Goal: Task Accomplishment & Management: Manage account settings

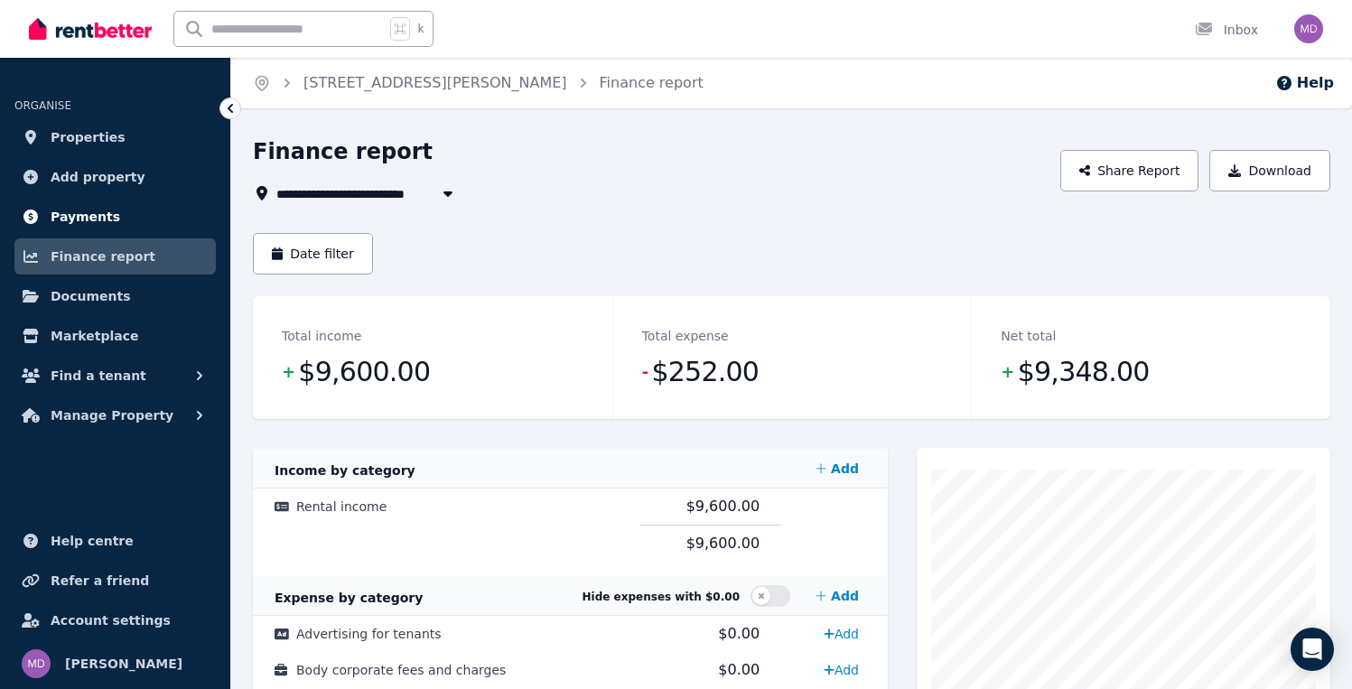
click at [59, 222] on span "Payments" at bounding box center [86, 217] width 70 height 22
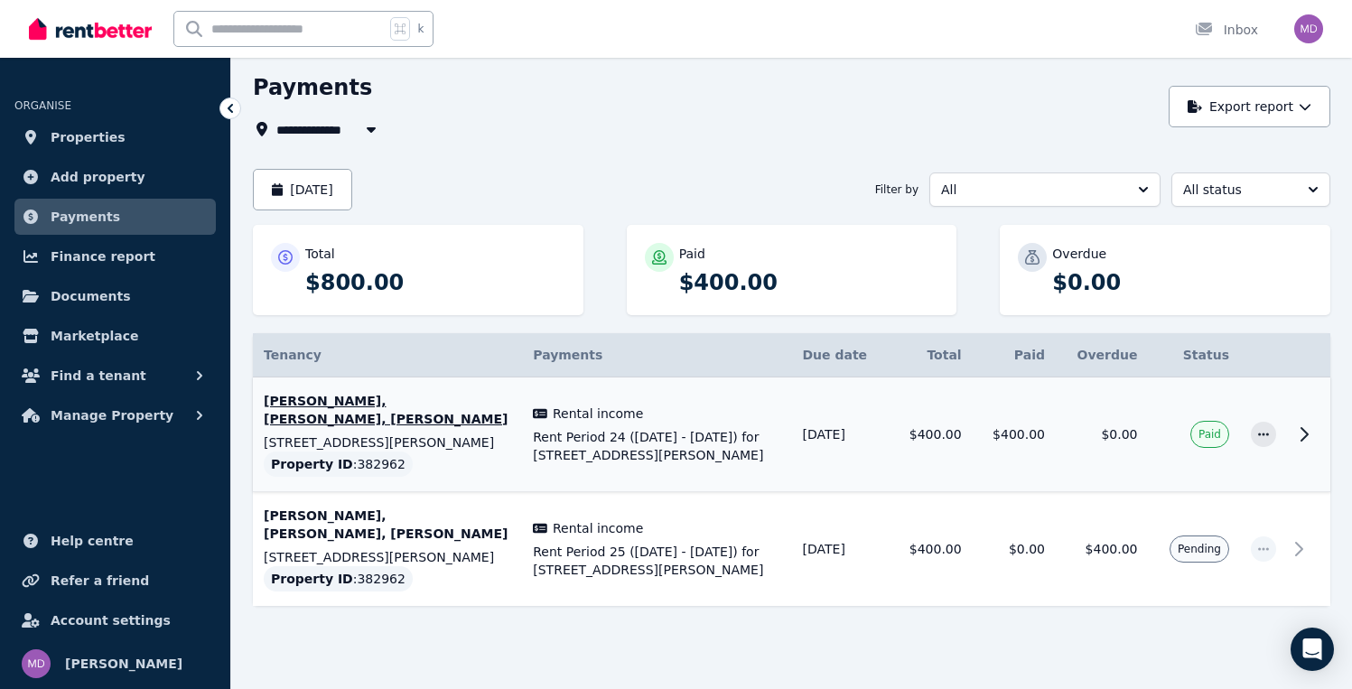
scroll to position [79, 0]
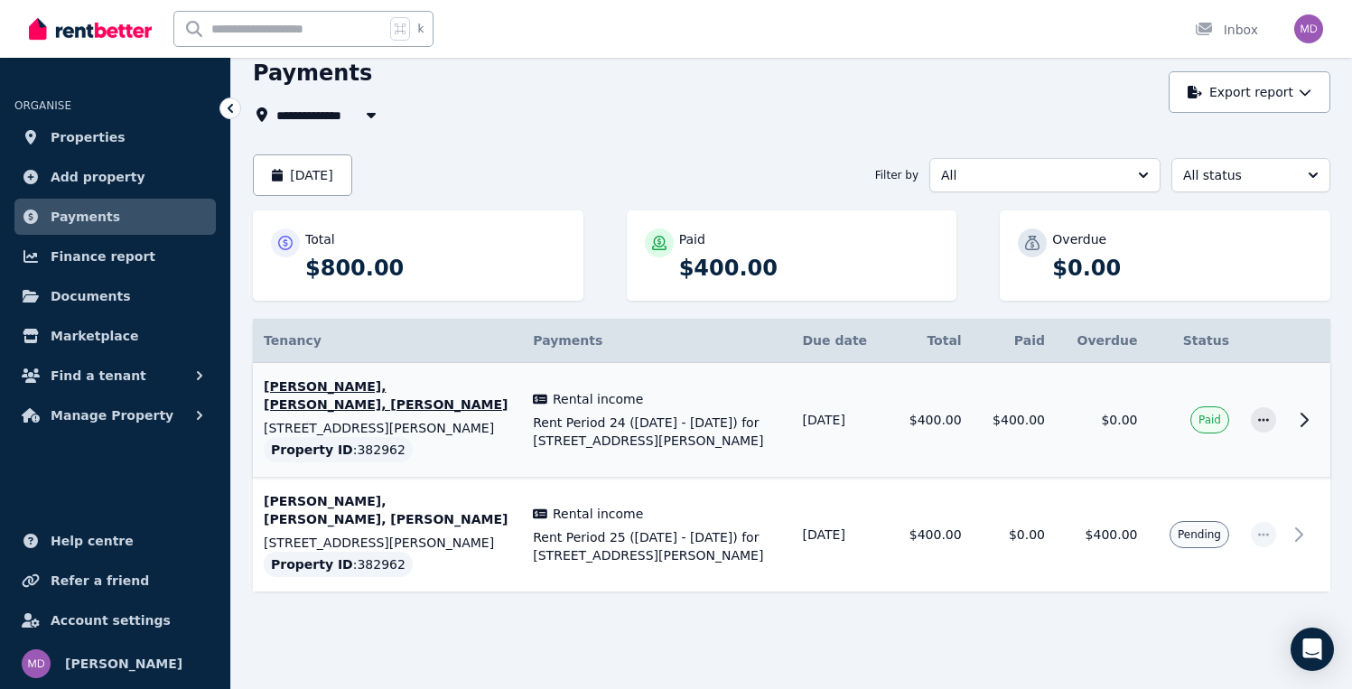
click at [372, 392] on p "[PERSON_NAME], [PERSON_NAME], [PERSON_NAME]" at bounding box center [387, 395] width 247 height 36
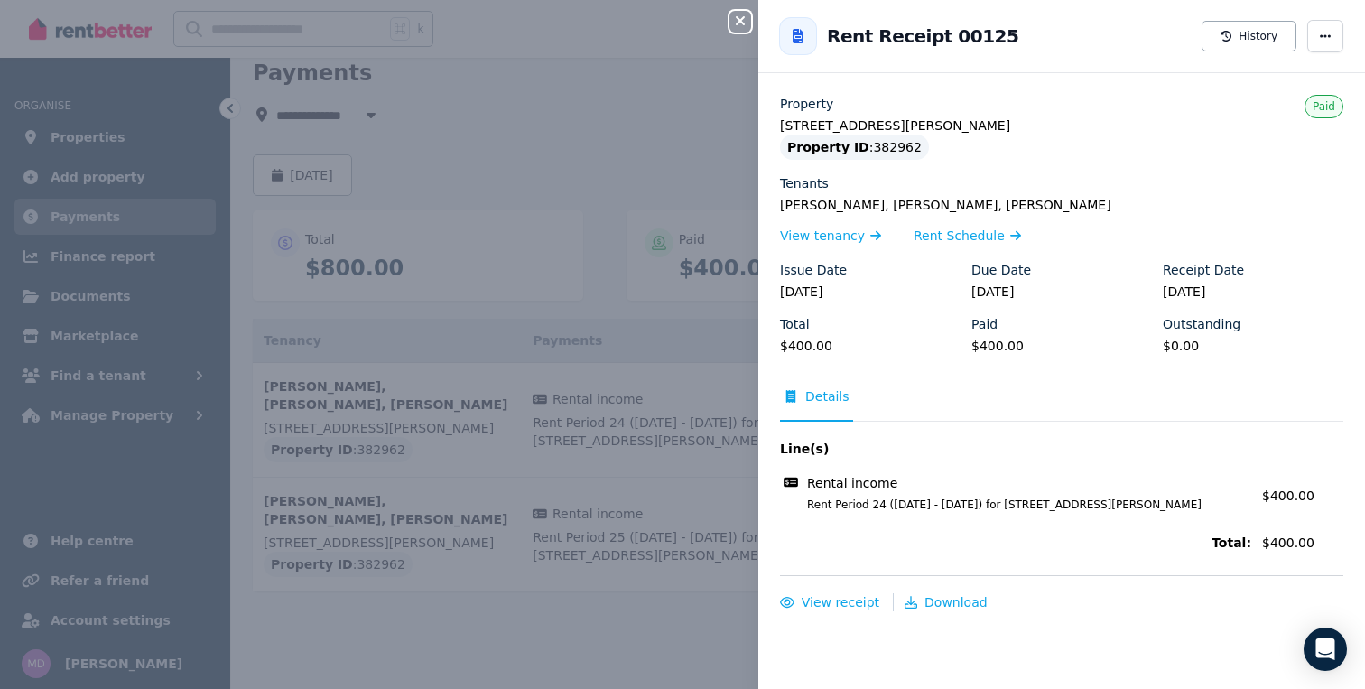
click at [650, 123] on div "Close panel Back to Rent Receipt 00125 History Property [STREET_ADDRESS][PERSON…" at bounding box center [682, 344] width 1365 height 689
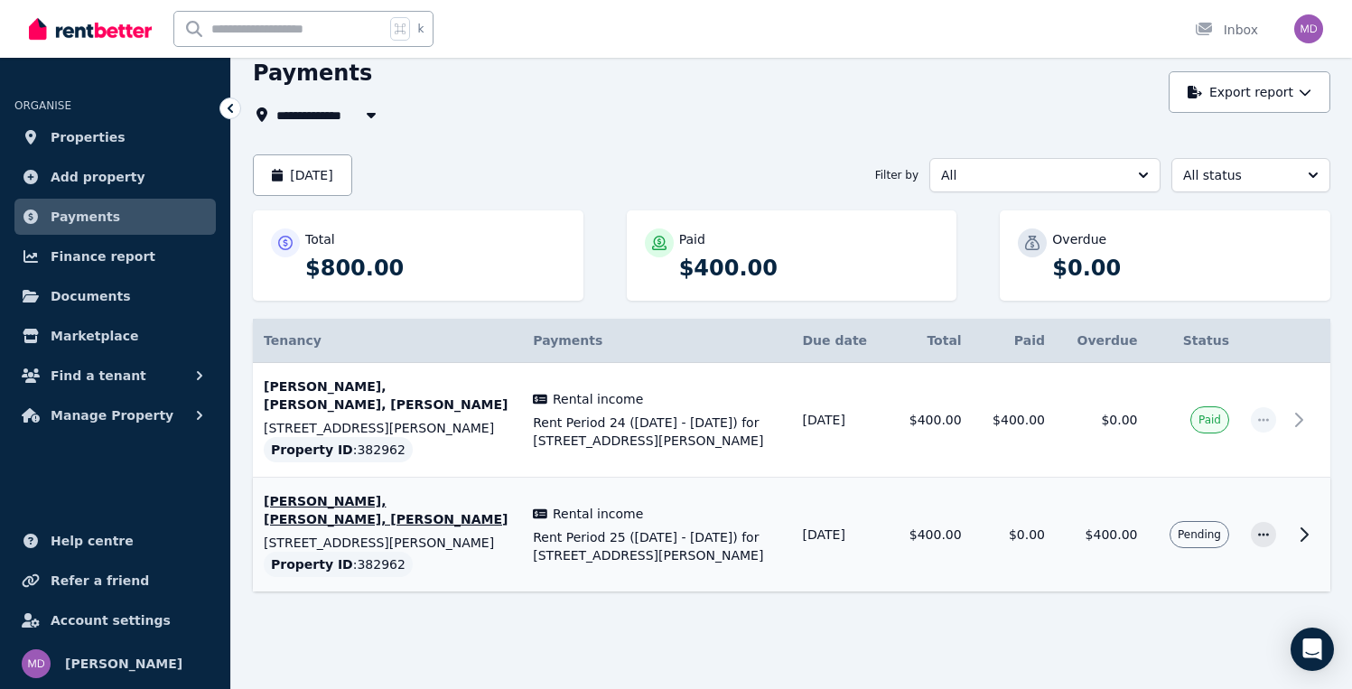
scroll to position [0, 0]
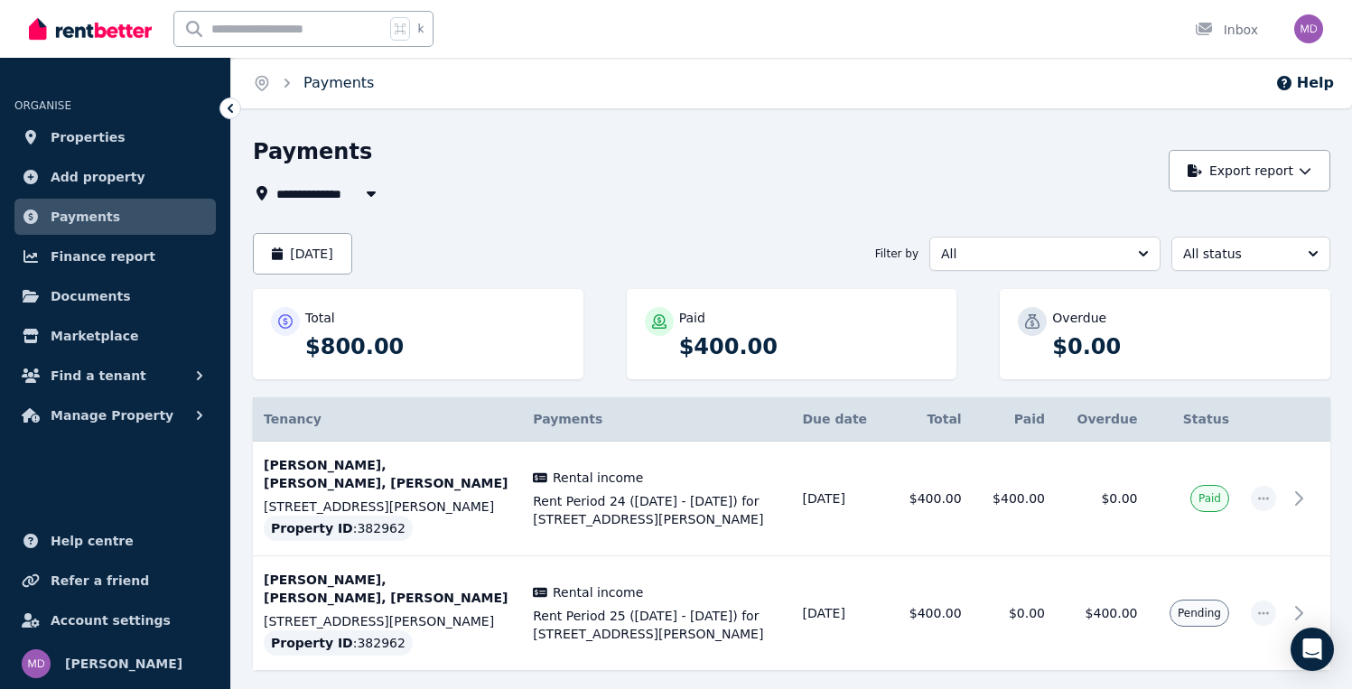
click at [344, 84] on link "Payments" at bounding box center [338, 82] width 70 height 17
click at [88, 134] on span "Properties" at bounding box center [88, 137] width 75 height 22
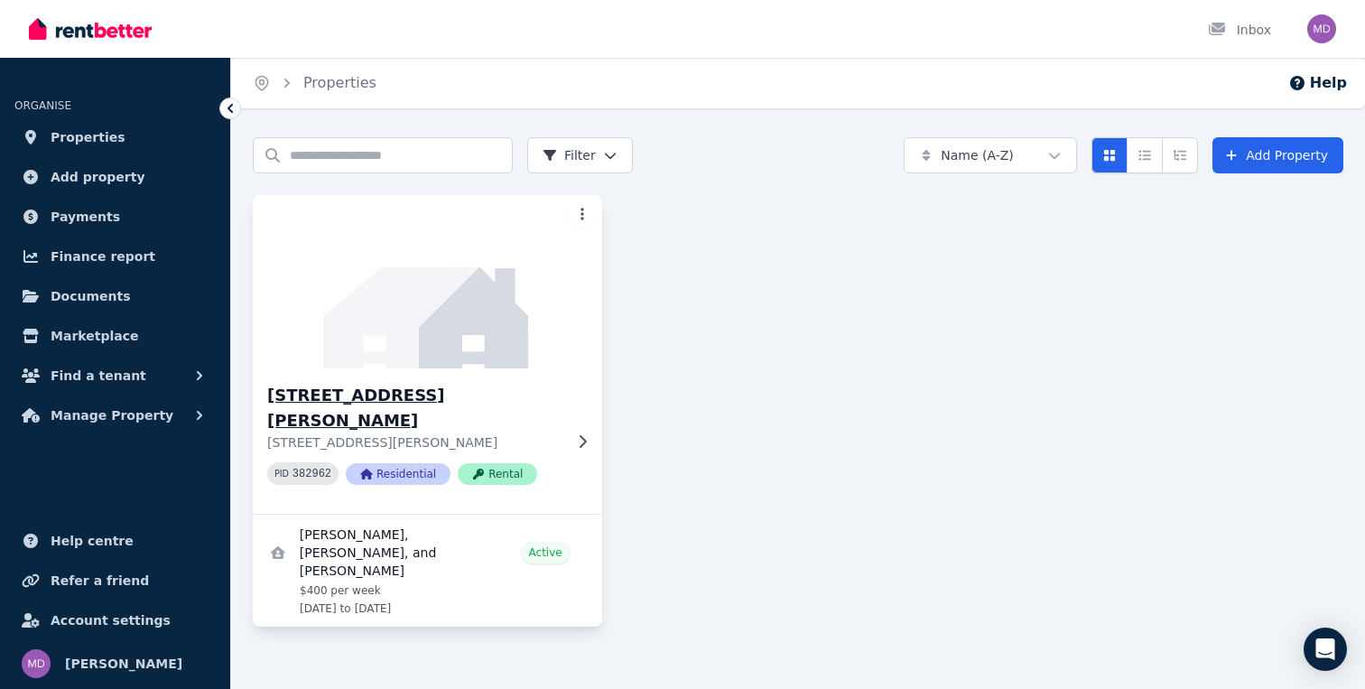
click at [411, 344] on img at bounding box center [427, 282] width 367 height 182
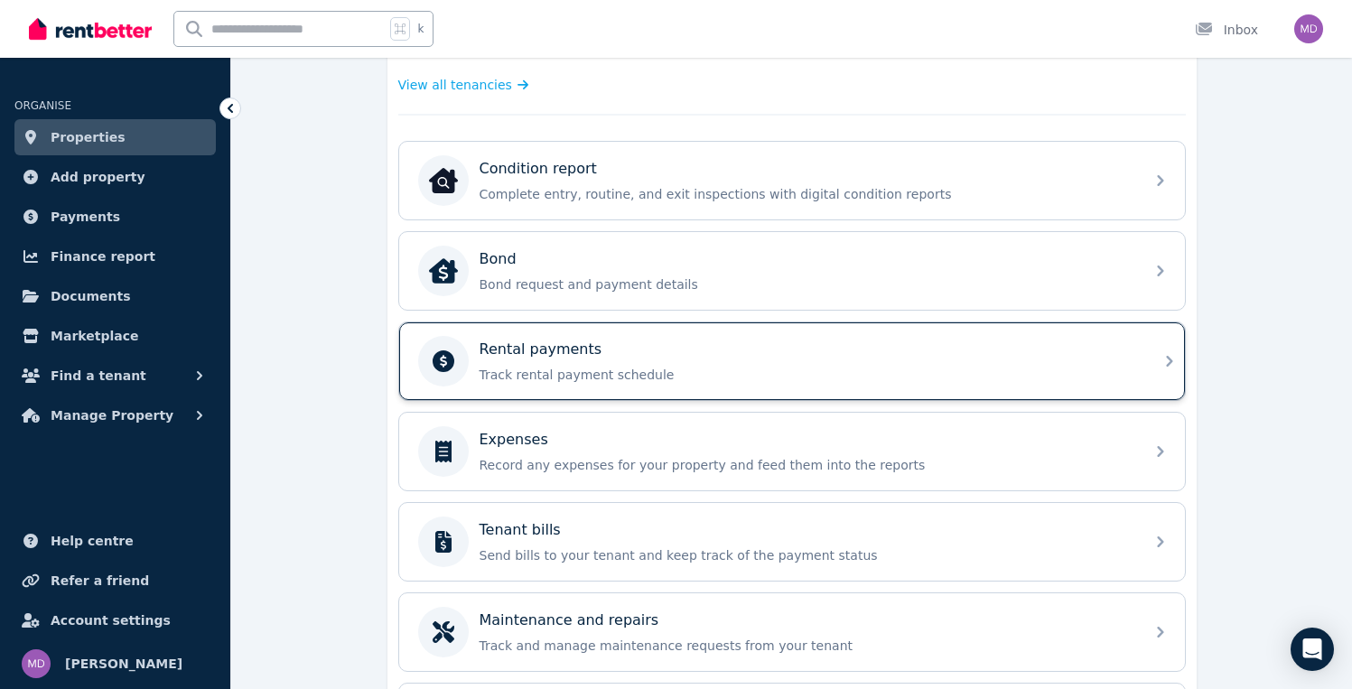
scroll to position [521, 0]
click at [557, 348] on p "Rental payments" at bounding box center [540, 349] width 123 height 22
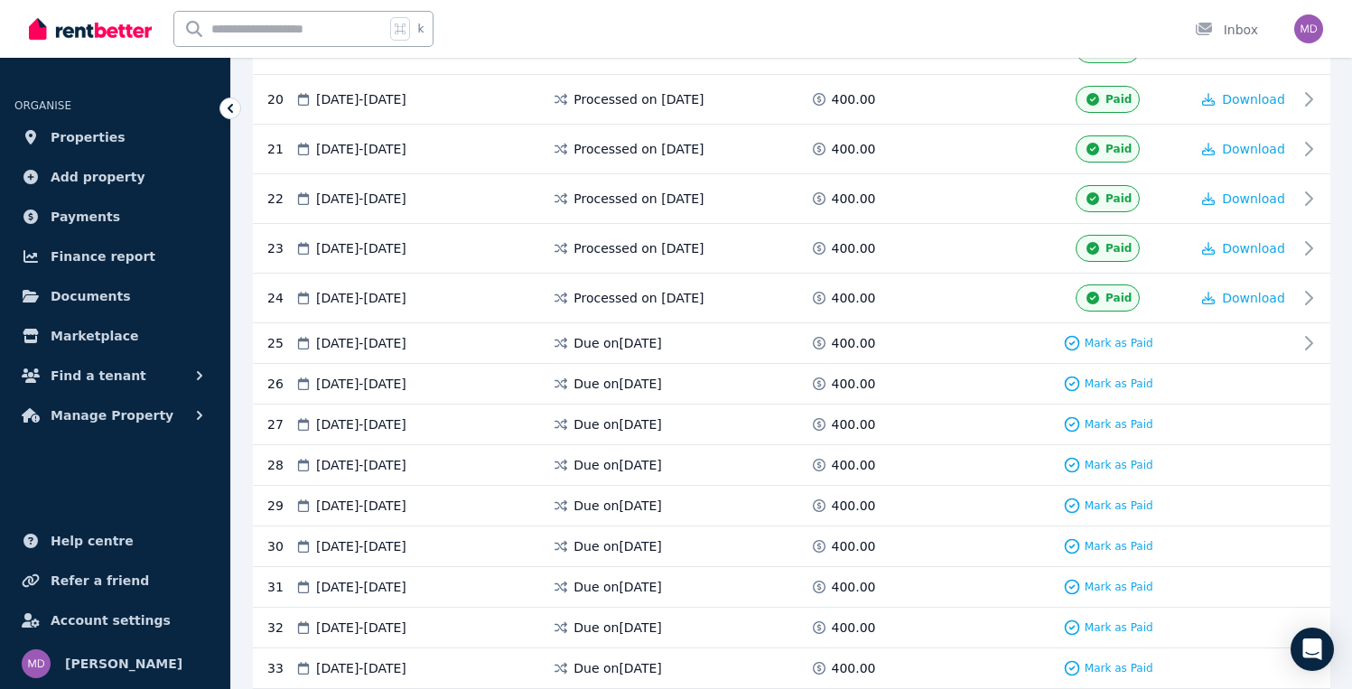
scroll to position [1335, 0]
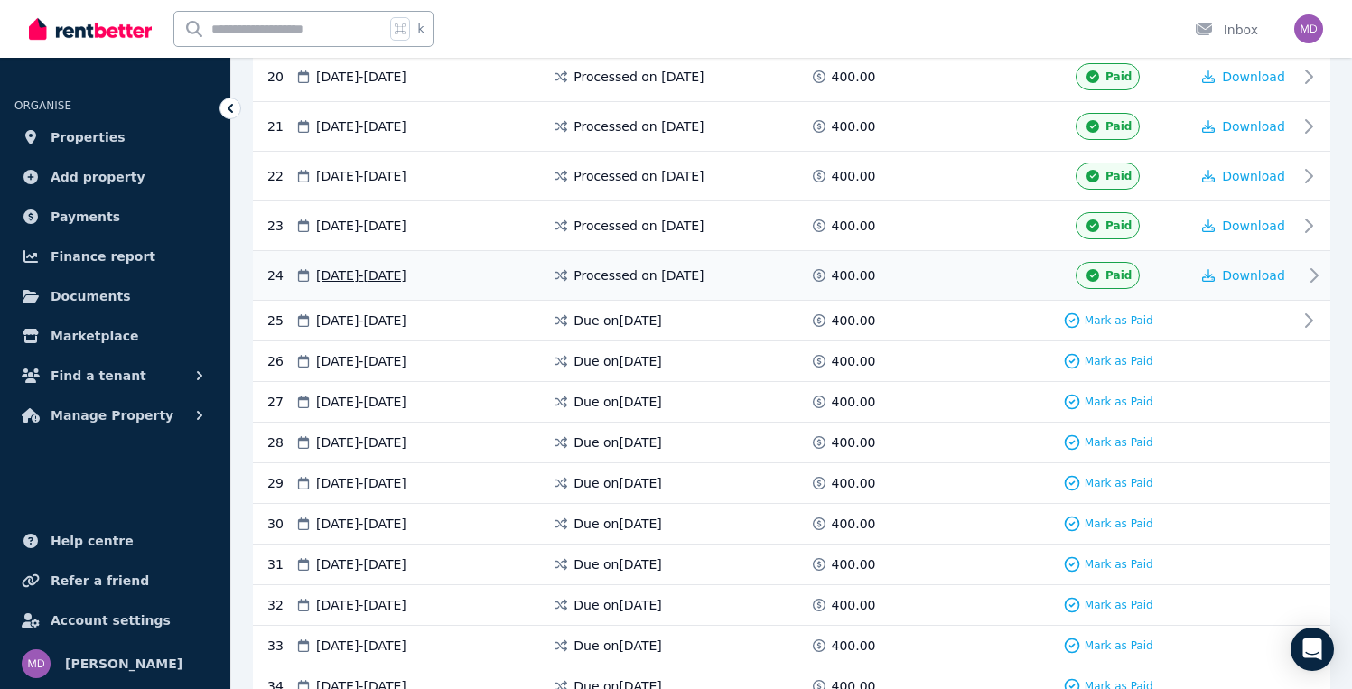
click at [657, 274] on span "Processed on [DATE]" at bounding box center [638, 275] width 130 height 18
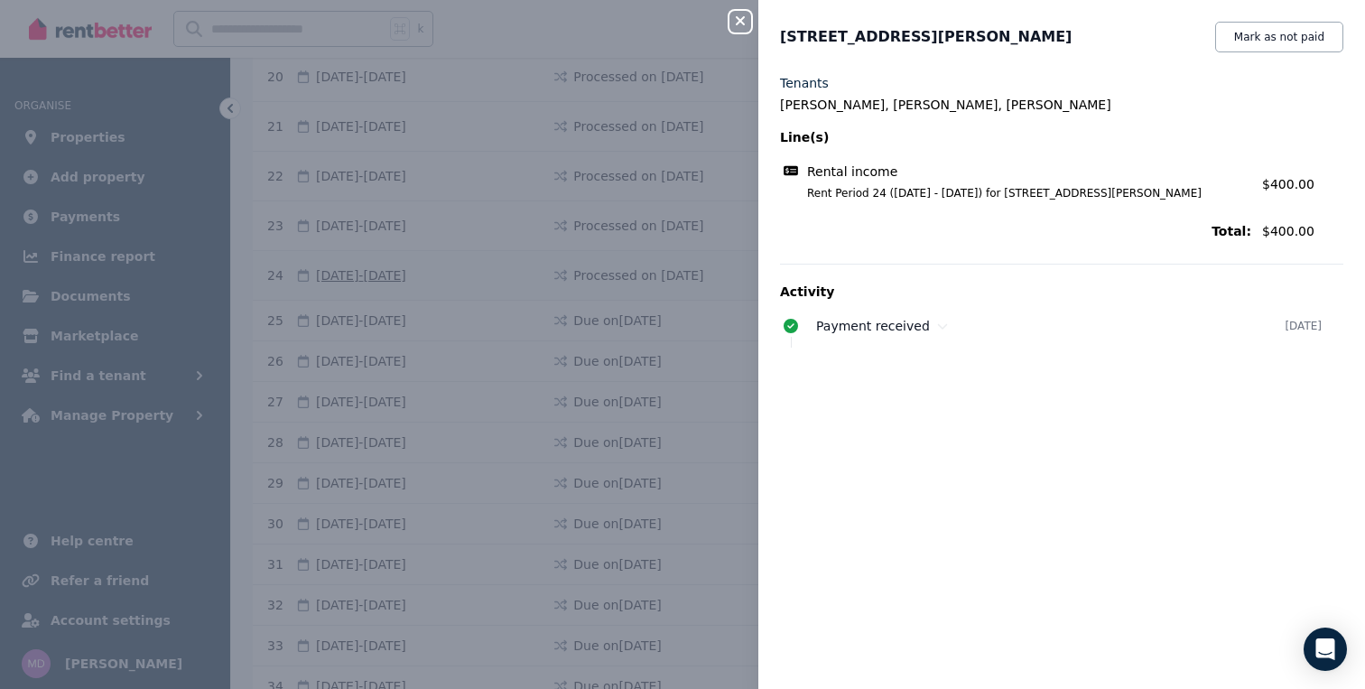
click at [657, 274] on div "Close panel [STREET_ADDRESS][PERSON_NAME] [PERSON_NAME] as not paid Tenants [PE…" at bounding box center [682, 344] width 1365 height 689
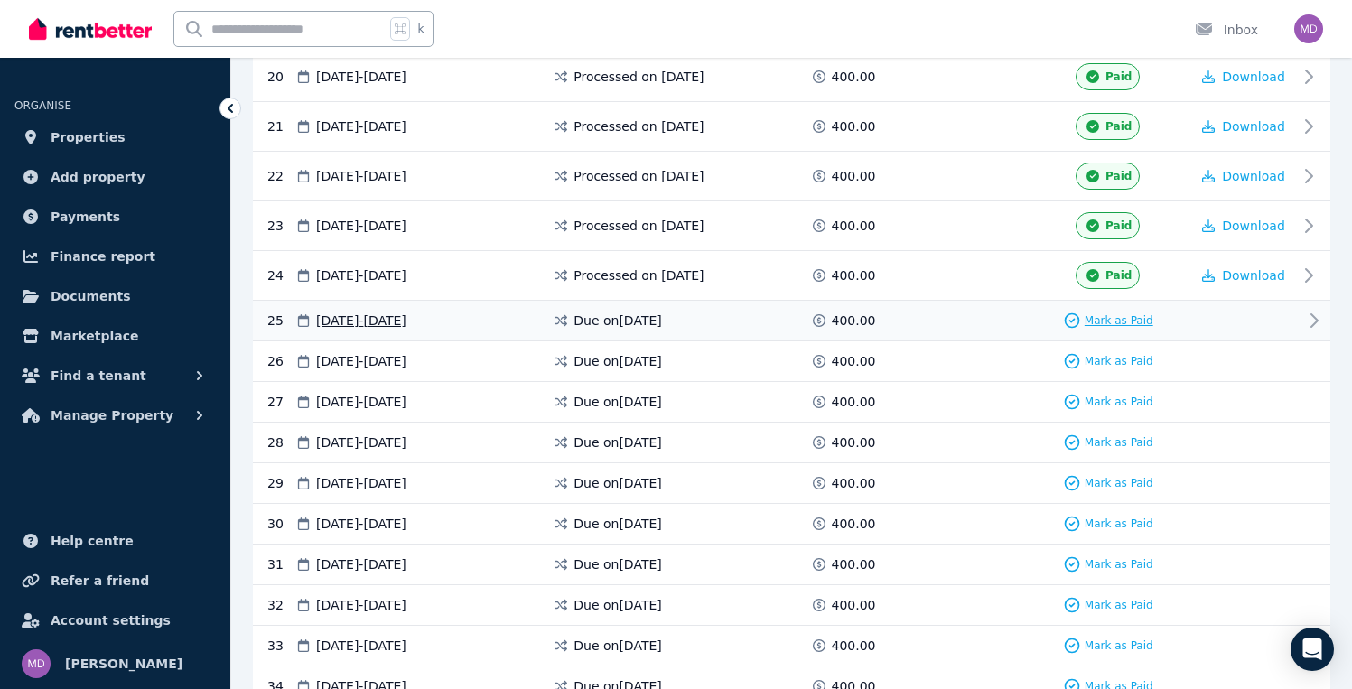
click at [1103, 324] on span "Mark as Paid" at bounding box center [1118, 320] width 69 height 14
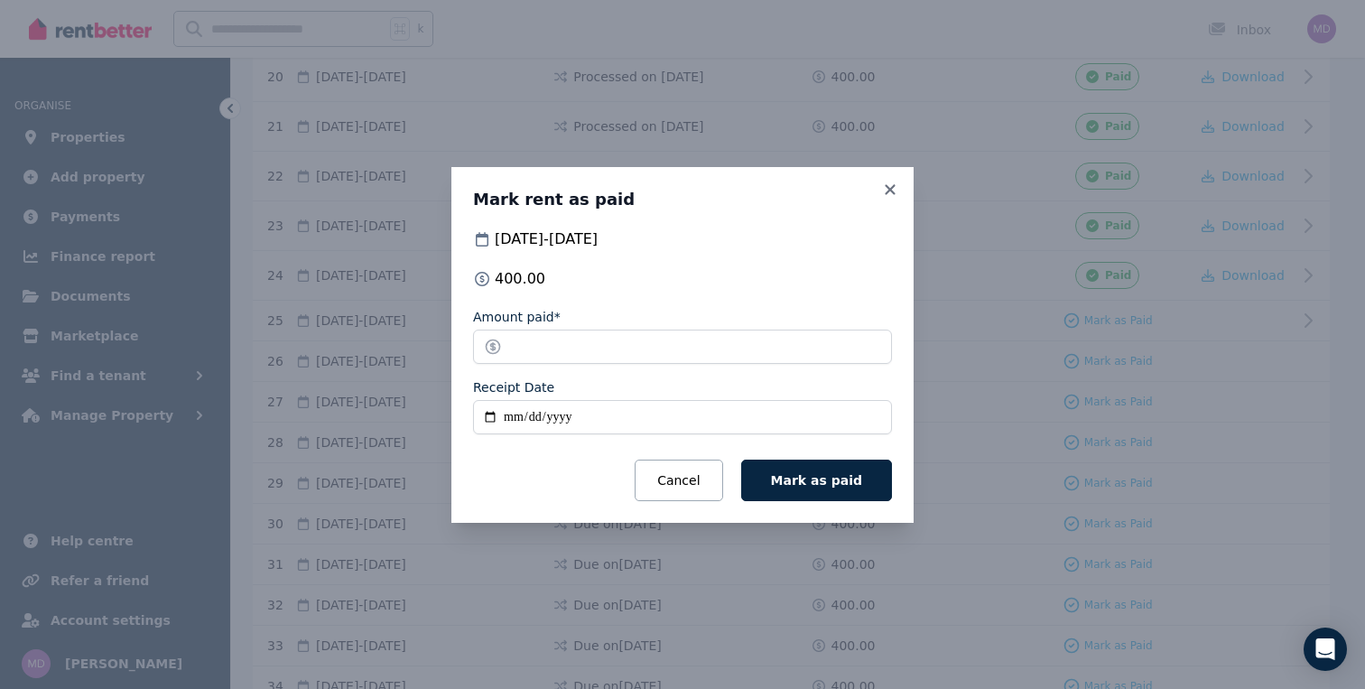
click at [520, 419] on input "Receipt Date" at bounding box center [682, 417] width 419 height 34
type input "**********"
click at [813, 492] on button "Mark as paid" at bounding box center [816, 481] width 151 height 42
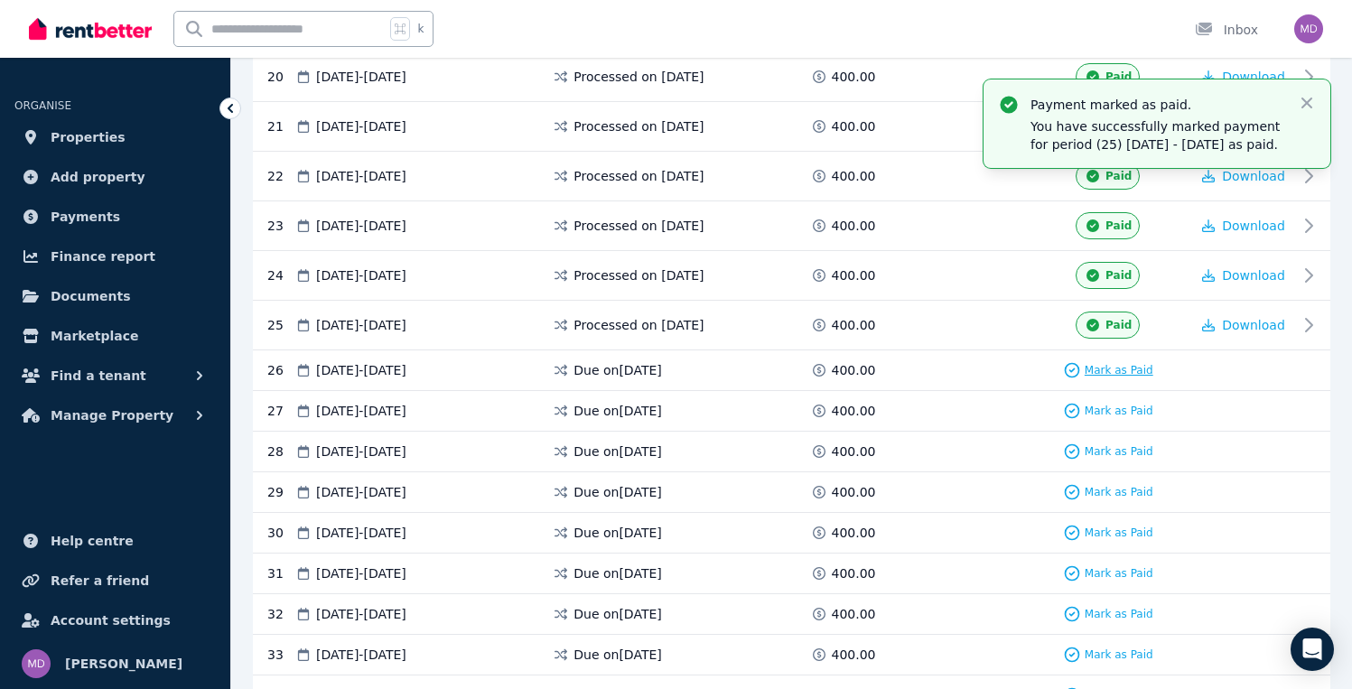
click at [1111, 368] on span "Mark as Paid" at bounding box center [1118, 370] width 69 height 14
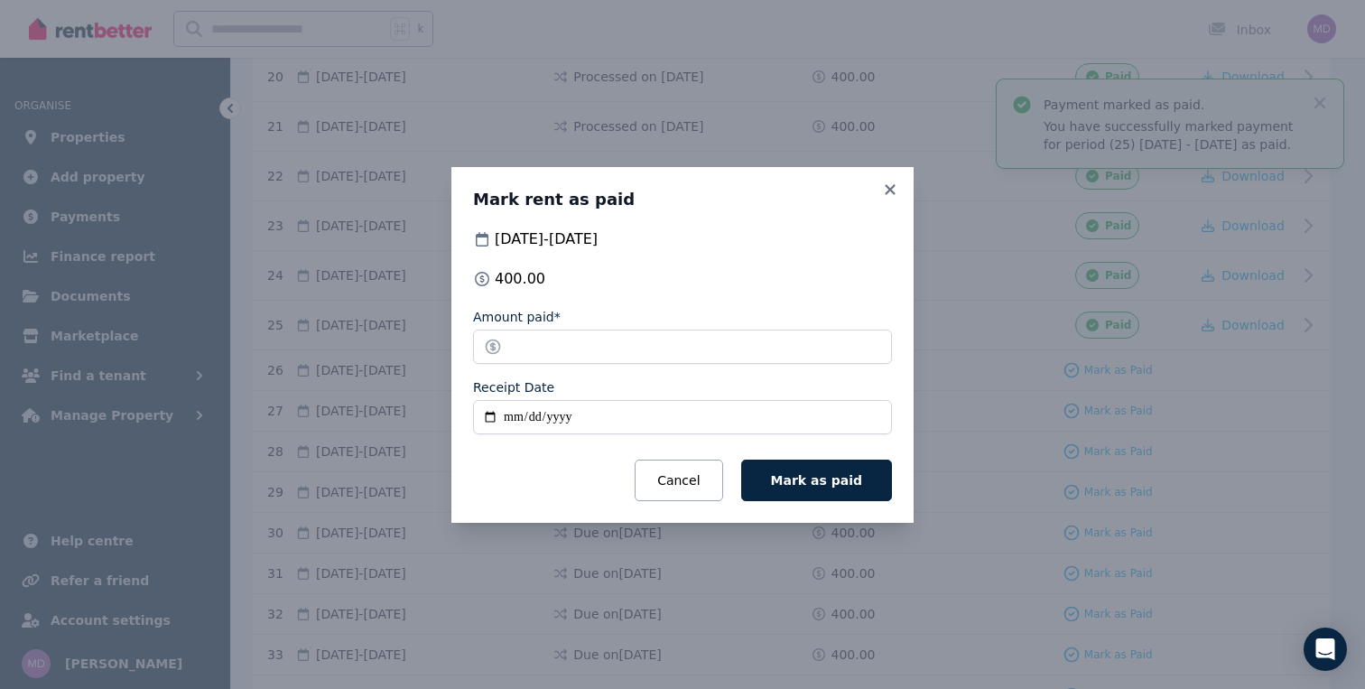
click at [508, 421] on input "Receipt Date" at bounding box center [682, 417] width 419 height 34
type input "**********"
click at [801, 482] on span "Mark as paid" at bounding box center [816, 480] width 91 height 14
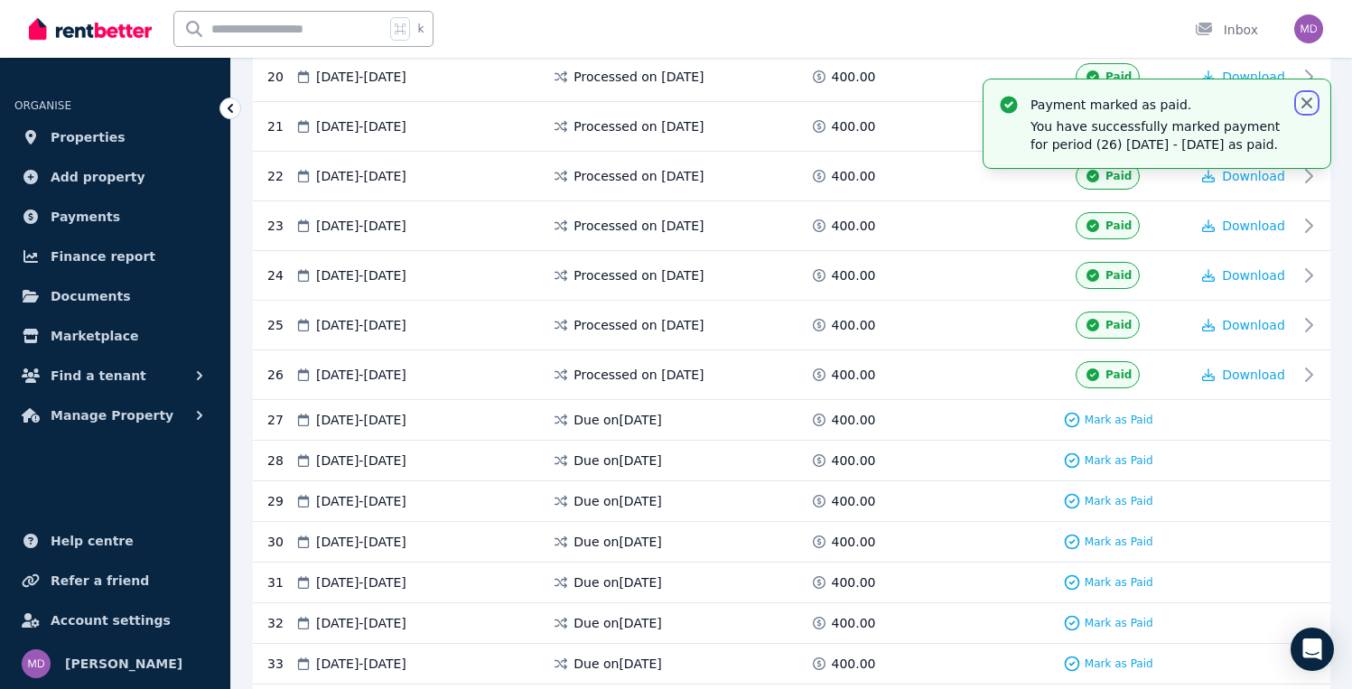
click at [1307, 102] on icon "button" at bounding box center [1306, 103] width 11 height 11
